Goal: Transaction & Acquisition: Purchase product/service

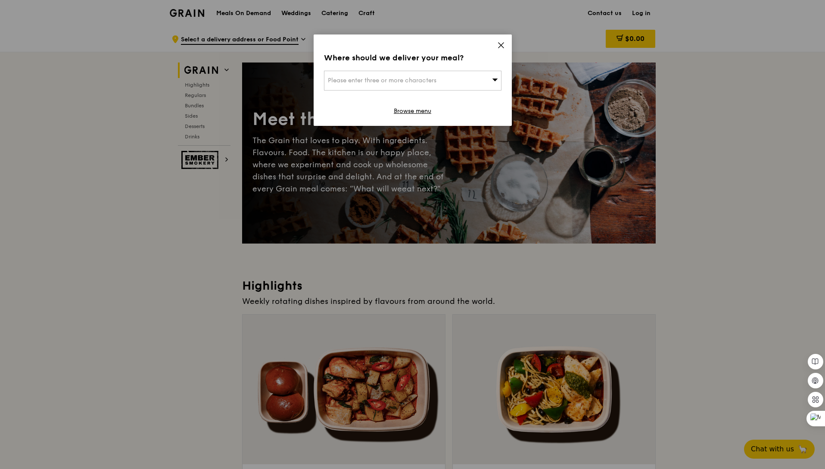
click at [96, 313] on div "Where should we deliver your meal? Please enter three or more characters Browse…" at bounding box center [412, 234] width 825 height 469
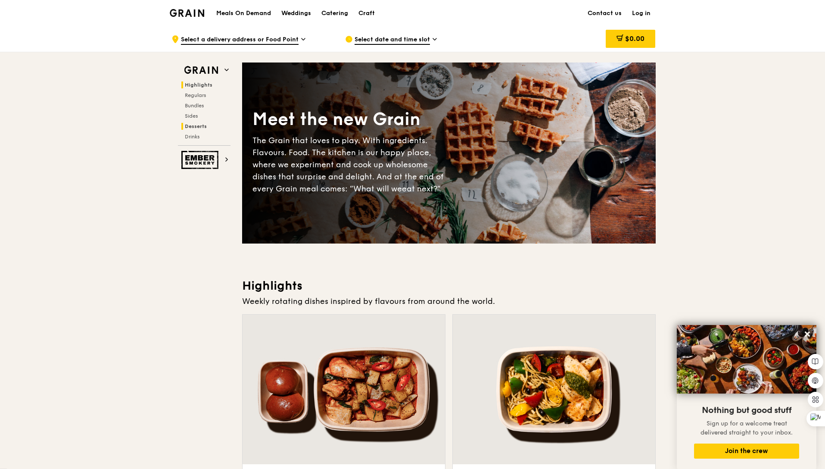
click at [198, 127] on span "Desserts" at bounding box center [196, 126] width 22 height 6
click at [200, 96] on span "Regulars" at bounding box center [196, 95] width 23 height 6
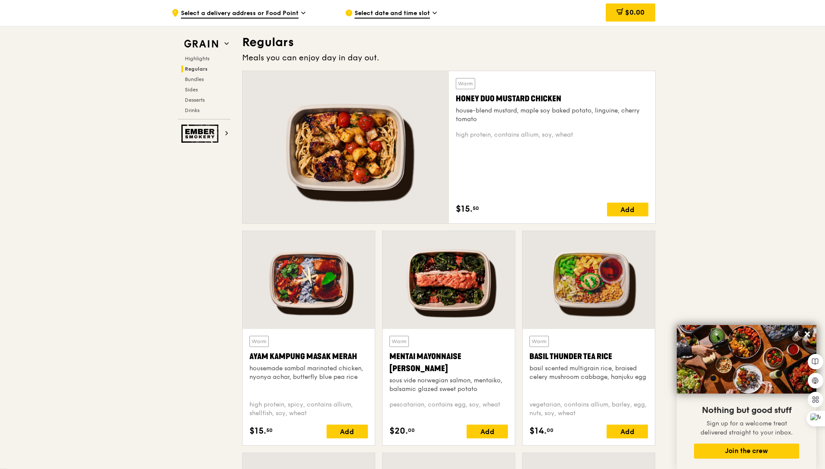
scroll to position [567, 0]
click at [195, 81] on span "Bundles" at bounding box center [195, 79] width 20 height 6
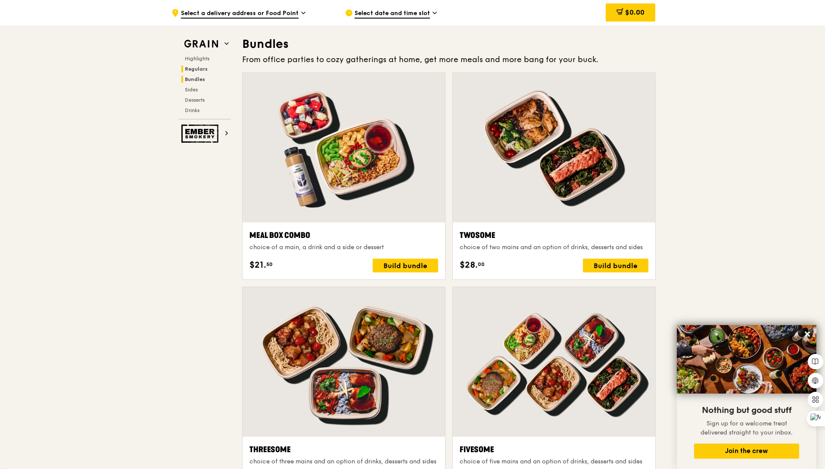
scroll to position [1241, 0]
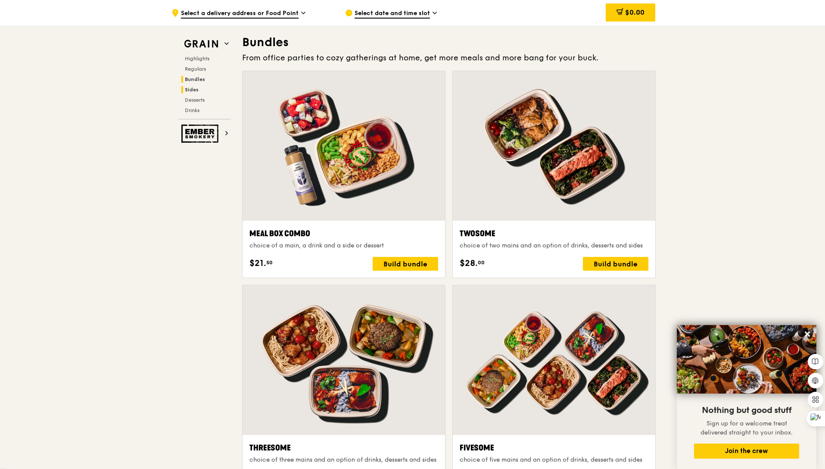
click at [193, 89] on span "Sides" at bounding box center [192, 90] width 14 height 6
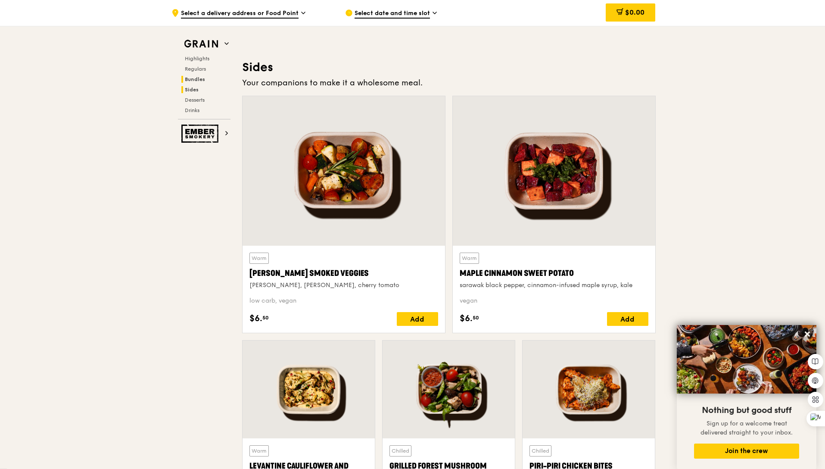
scroll to position [1919, 0]
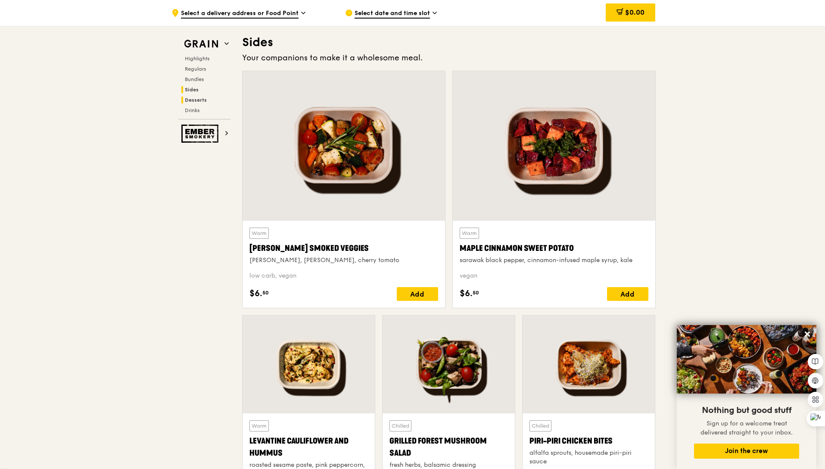
click at [193, 99] on span "Desserts" at bounding box center [196, 100] width 22 height 6
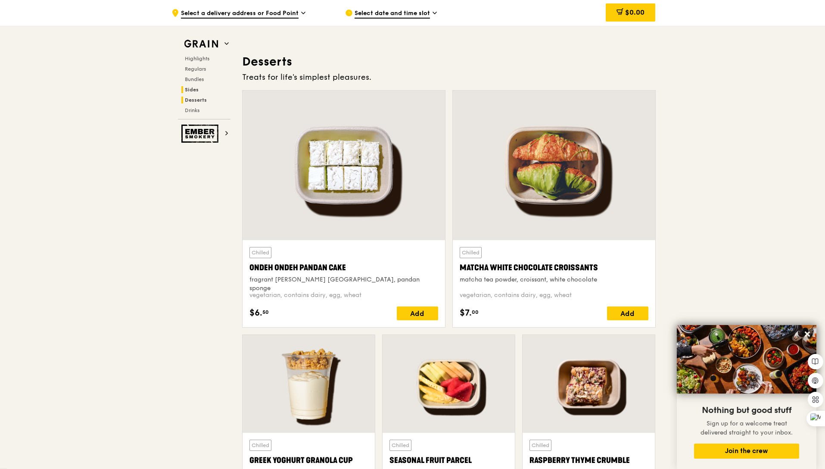
scroll to position [2456, 0]
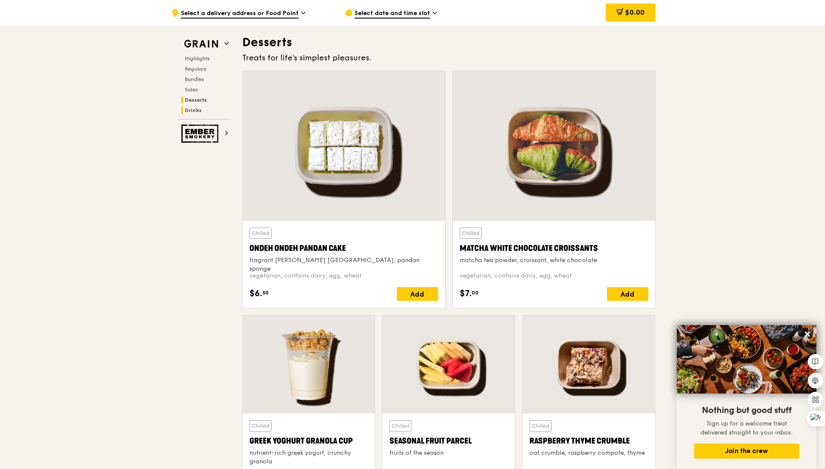
click at [192, 109] on span "Drinks" at bounding box center [193, 110] width 17 height 6
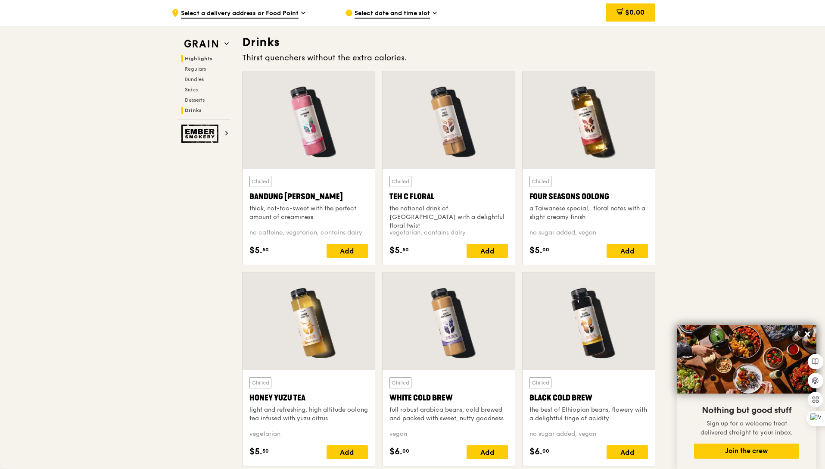
click at [196, 59] on span "Highlights" at bounding box center [199, 59] width 28 height 6
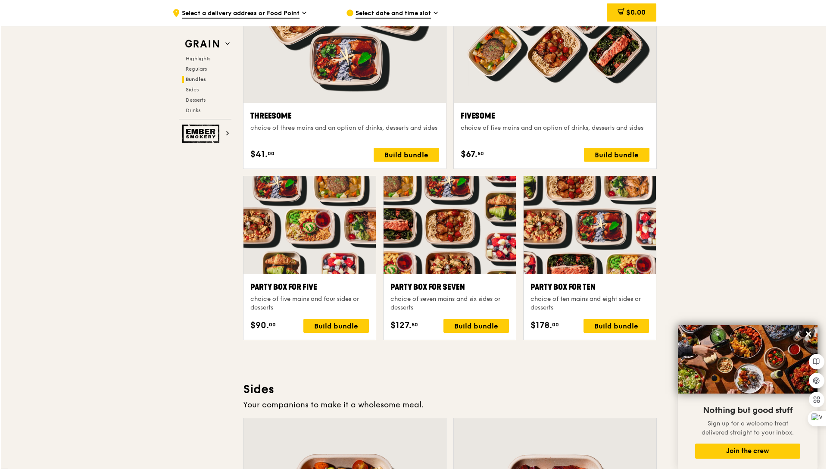
scroll to position [1576, 0]
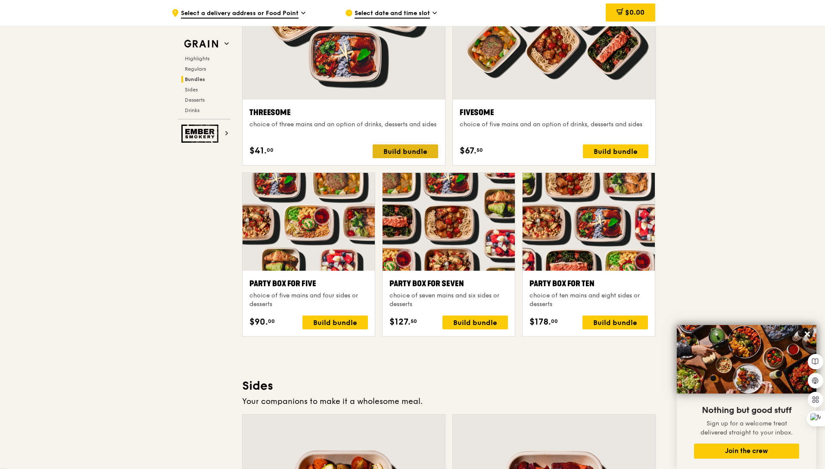
click at [406, 149] on div "Build bundle" at bounding box center [405, 151] width 65 height 14
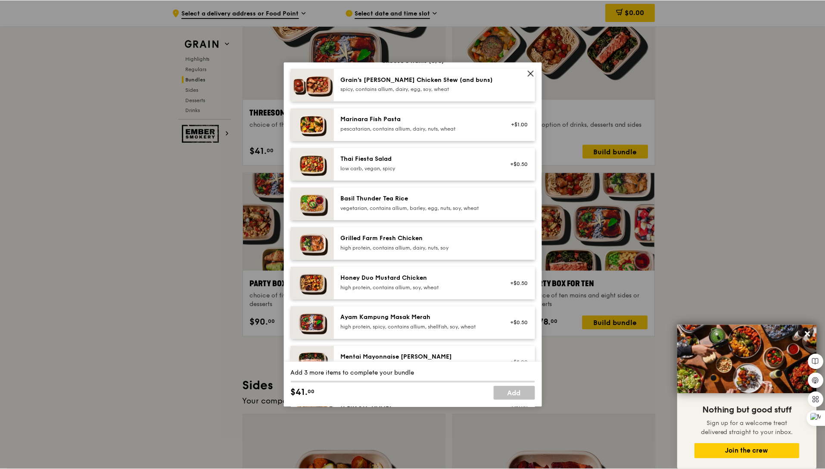
scroll to position [0, 0]
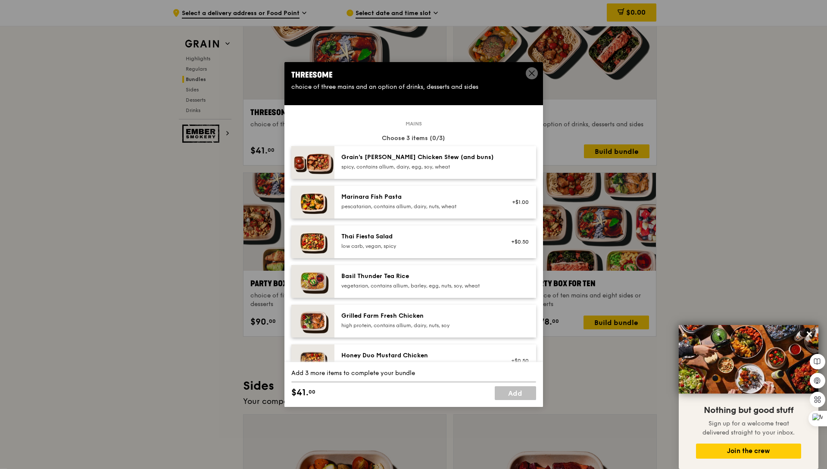
click at [532, 73] on icon at bounding box center [531, 73] width 5 height 5
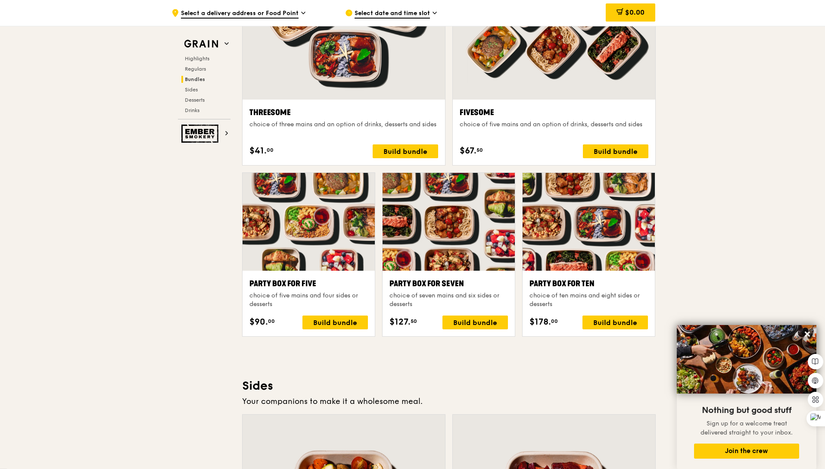
click at [444, 243] on div at bounding box center [449, 222] width 132 height 98
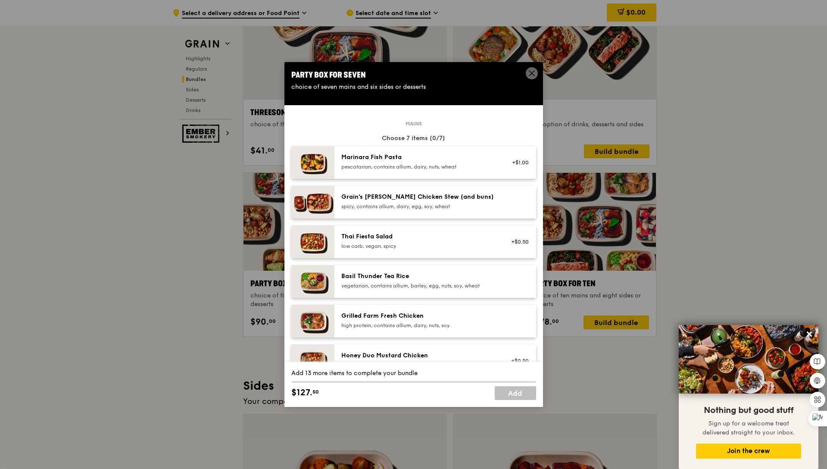
click at [455, 165] on div "pescatarian, contains allium, dairy, nuts, wheat" at bounding box center [418, 166] width 155 height 7
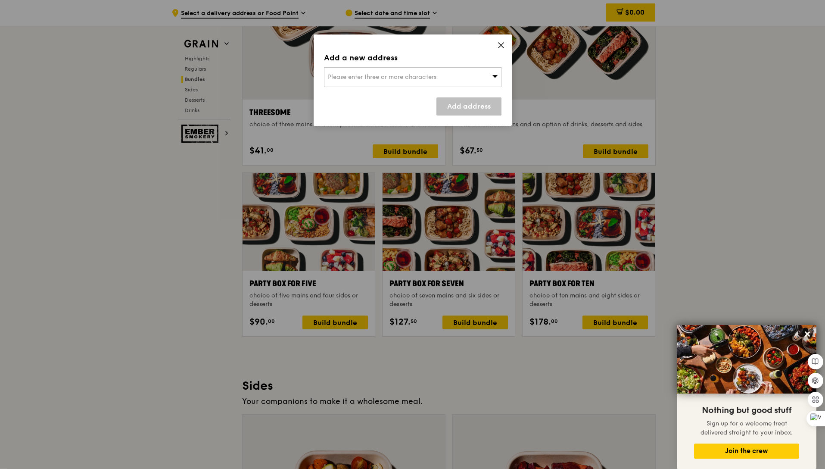
click at [501, 44] on icon at bounding box center [501, 45] width 8 height 8
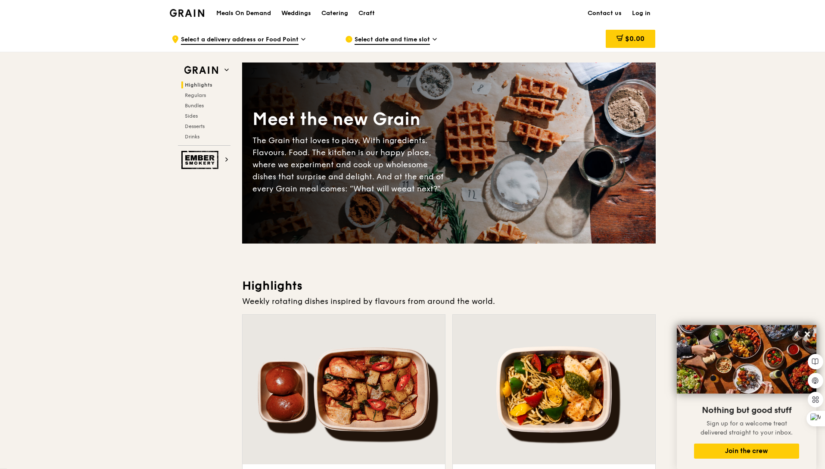
click at [184, 11] on img at bounding box center [187, 13] width 35 height 8
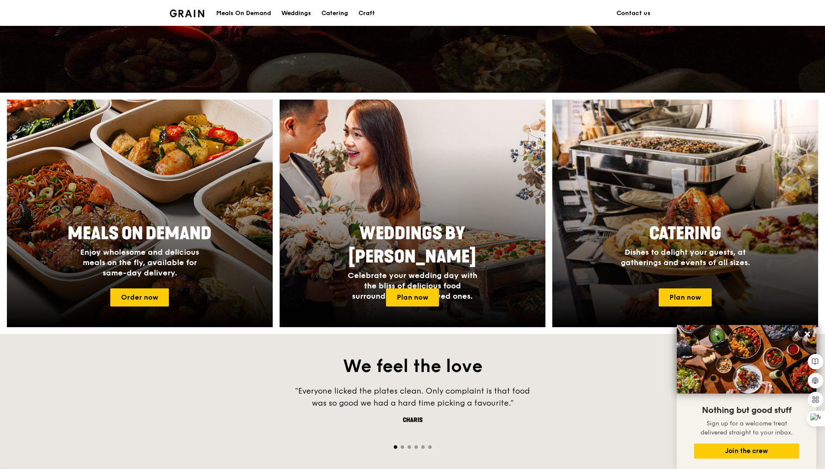
scroll to position [253, 0]
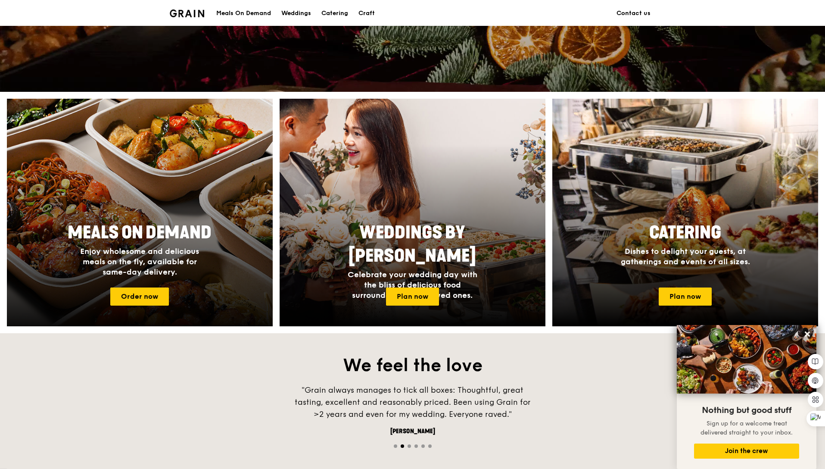
click at [180, 196] on div at bounding box center [140, 212] width 293 height 250
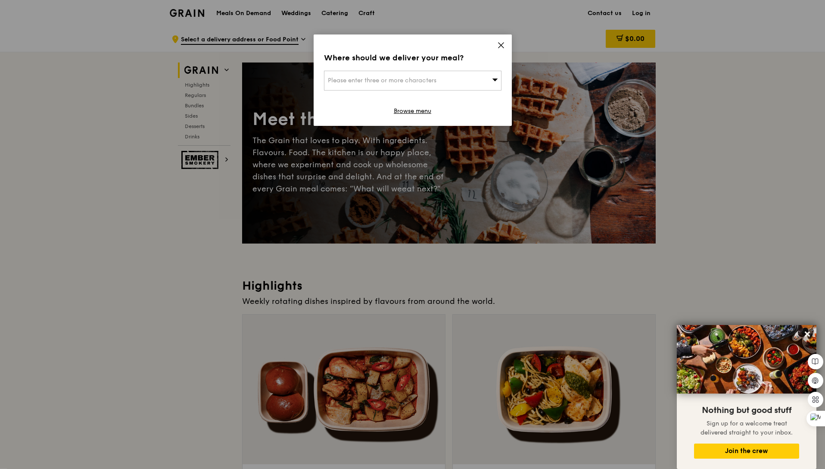
click at [499, 44] on icon at bounding box center [500, 45] width 5 height 5
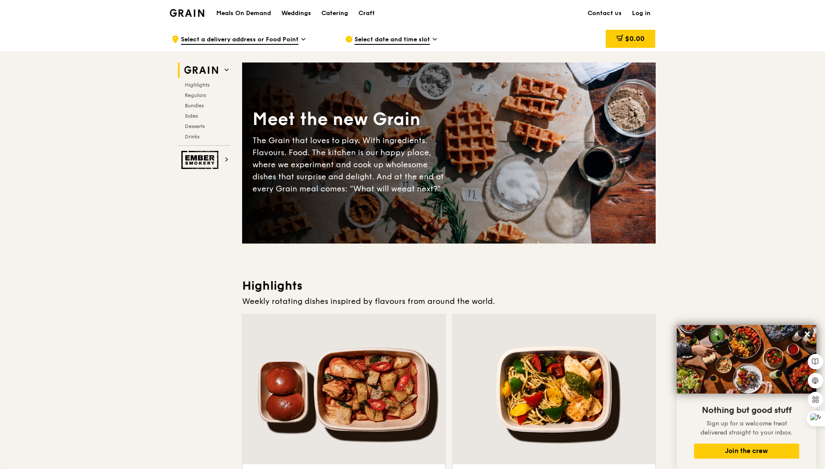
click at [263, 41] on span "Select a delivery address or Food Point" at bounding box center [240, 39] width 118 height 9
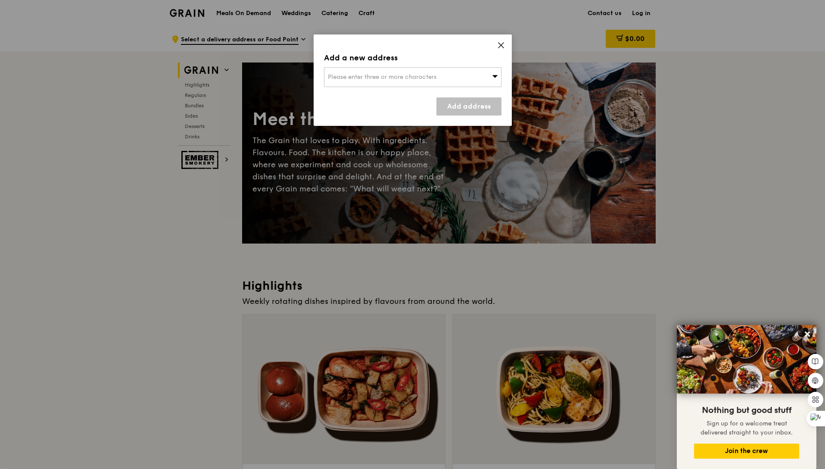
click at [501, 44] on icon at bounding box center [501, 45] width 8 height 8
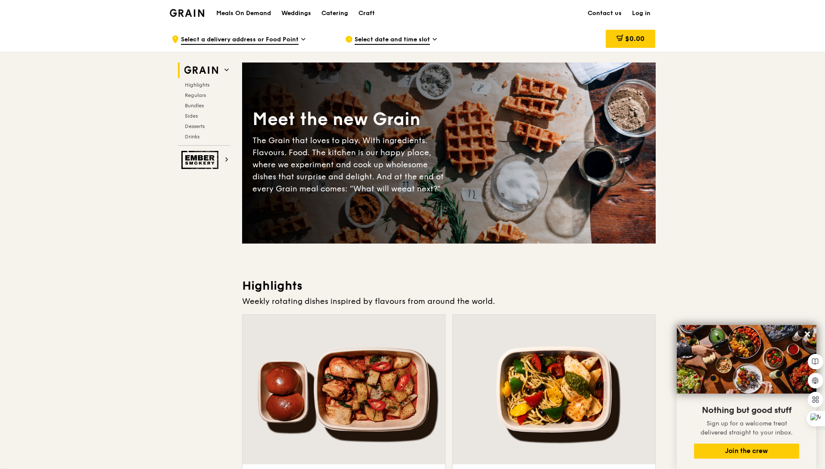
click at [413, 39] on span "Select date and time slot" at bounding box center [392, 39] width 75 height 9
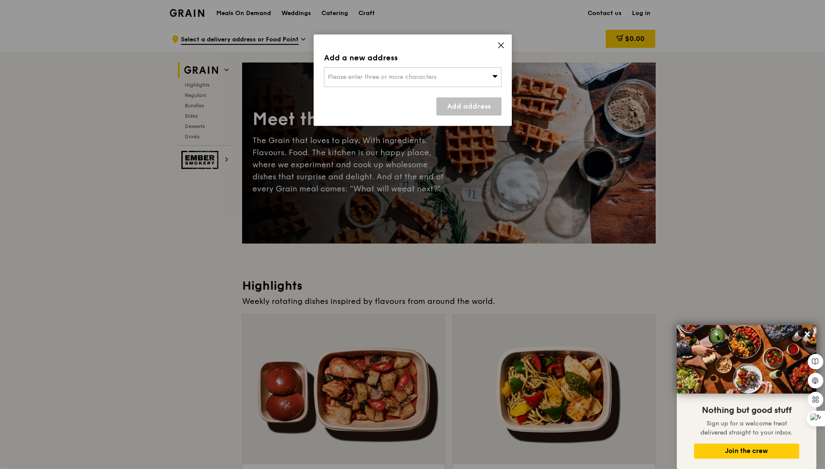
click at [502, 43] on icon at bounding box center [501, 45] width 8 height 8
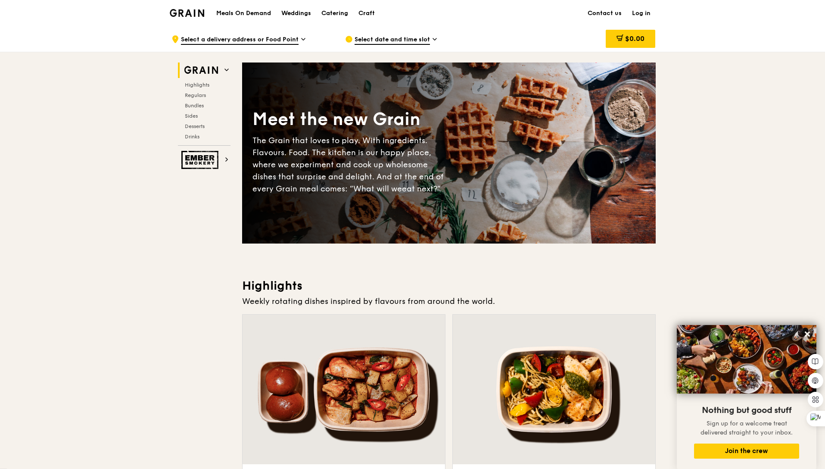
click at [386, 40] on span "Select date and time slot" at bounding box center [392, 39] width 75 height 9
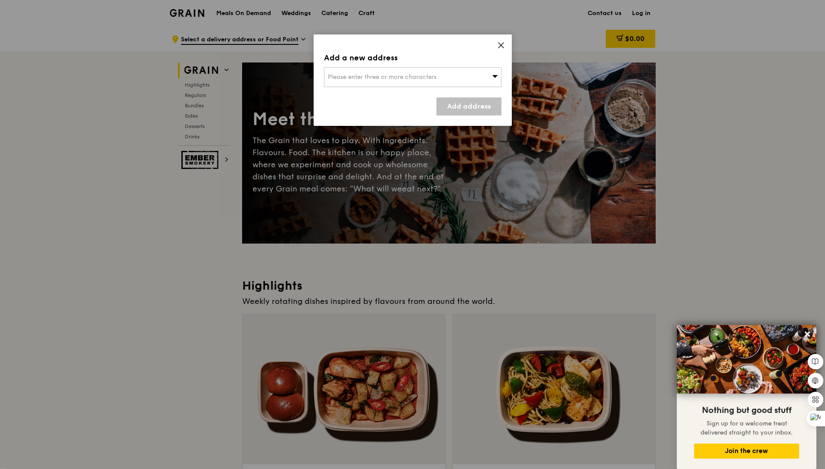
click at [499, 43] on icon at bounding box center [501, 45] width 8 height 8
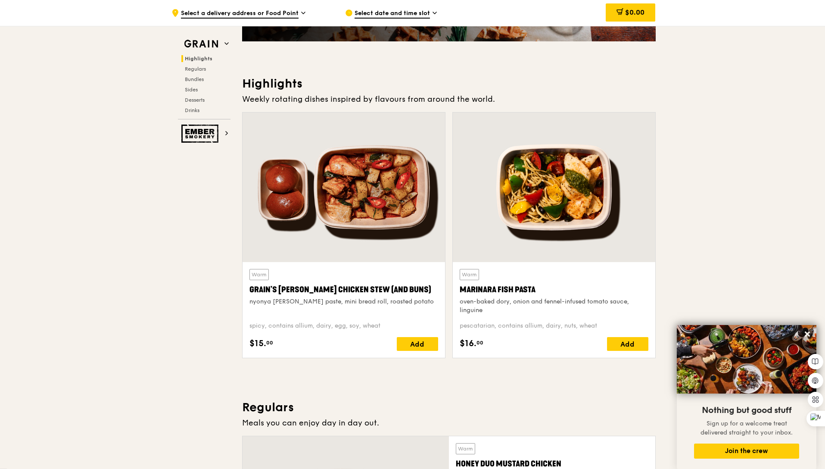
scroll to position [205, 0]
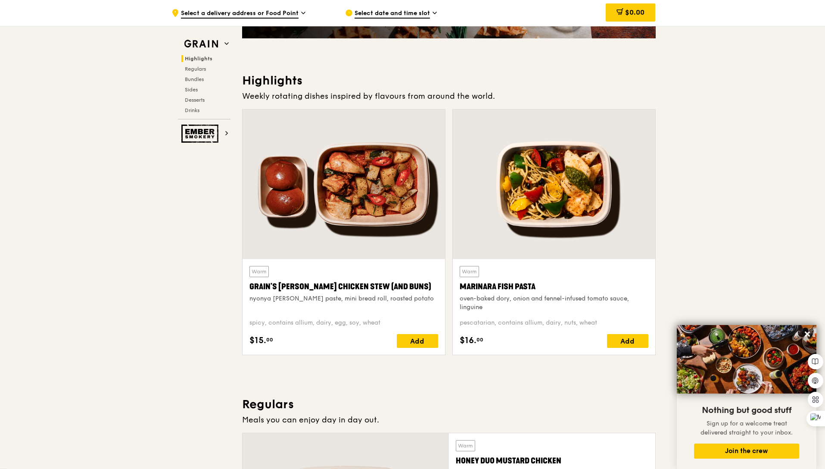
click at [355, 257] on div at bounding box center [344, 183] width 202 height 149
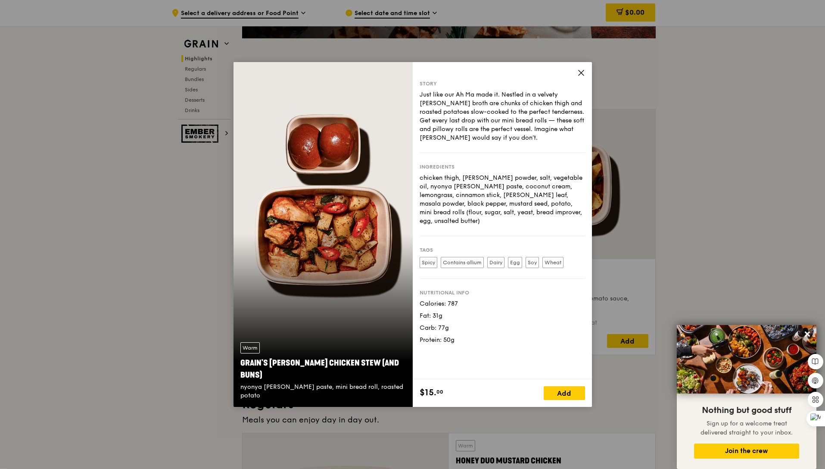
click at [581, 71] on icon at bounding box center [581, 73] width 8 height 8
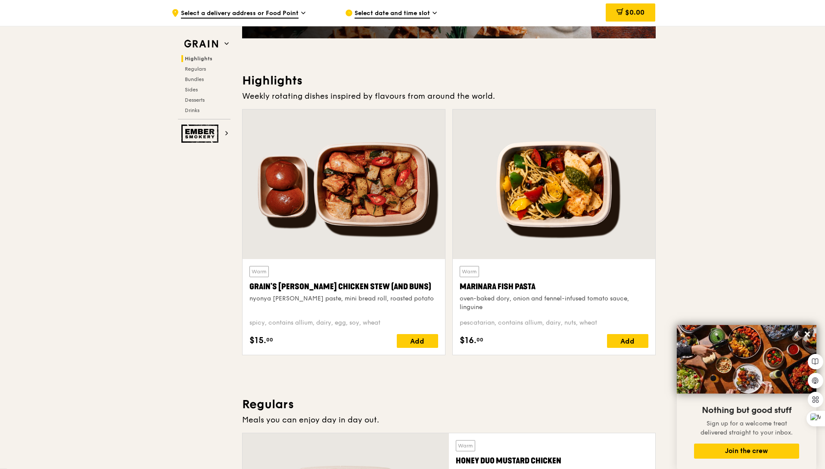
click at [568, 185] on div at bounding box center [554, 183] width 202 height 149
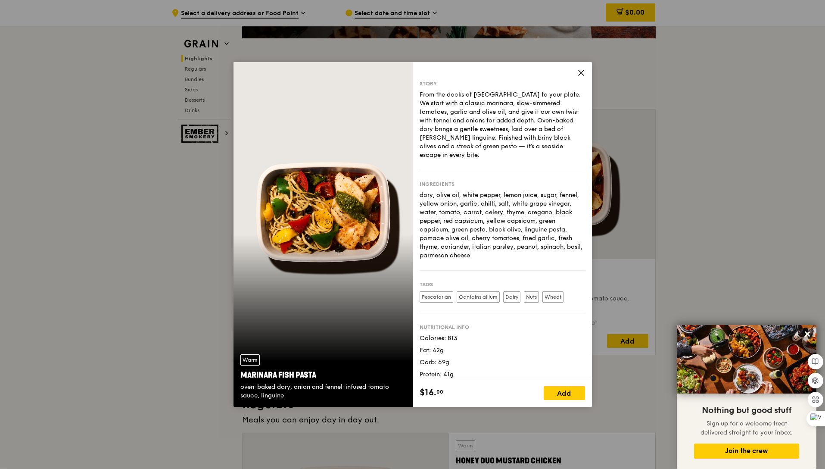
click at [577, 72] on icon at bounding box center [581, 73] width 8 height 8
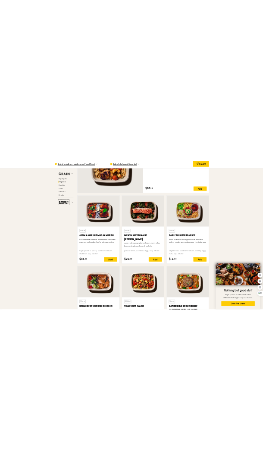
scroll to position [691, 0]
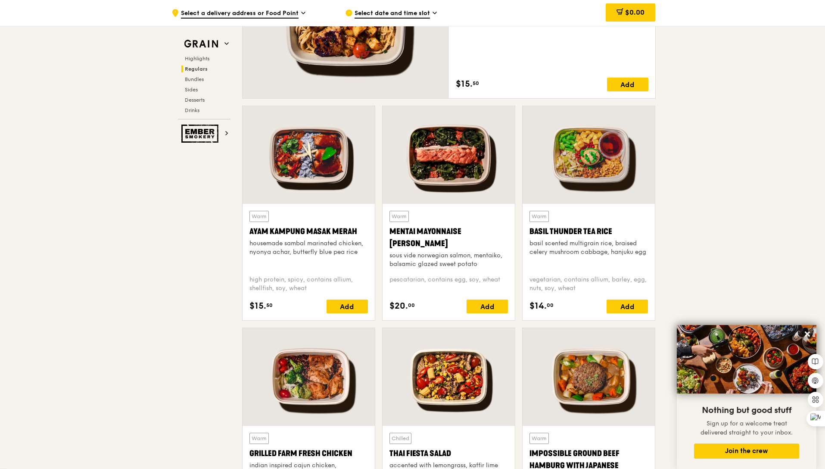
click at [324, 265] on div "Warm Ayam [GEOGRAPHIC_DATA] housemade sambal marinated chicken, nyonya achar, b…" at bounding box center [308, 240] width 118 height 58
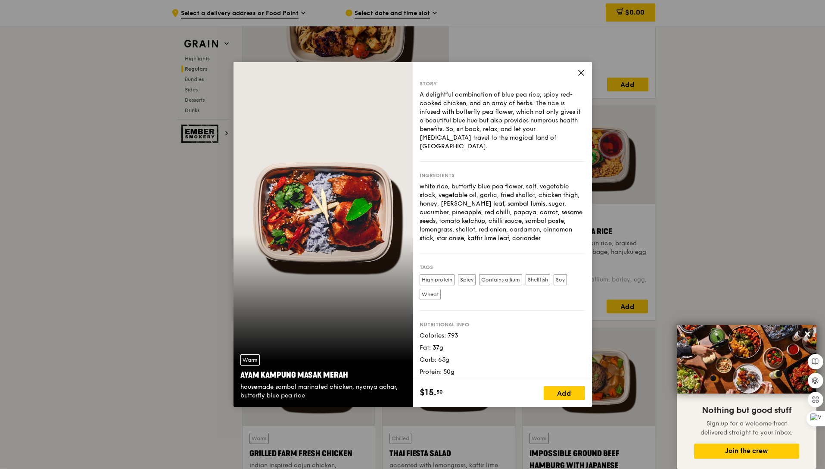
click at [582, 74] on icon at bounding box center [581, 72] width 5 height 5
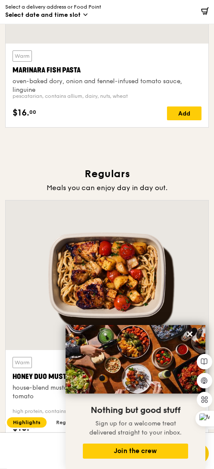
scroll to position [698, 0]
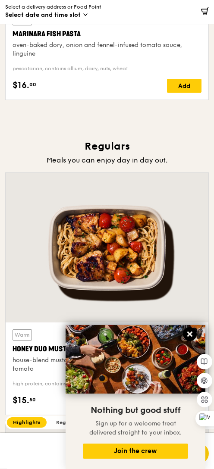
click at [188, 333] on icon at bounding box center [189, 333] width 5 height 5
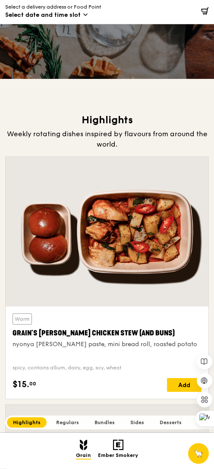
scroll to position [158, 0]
